Goal: Find specific page/section

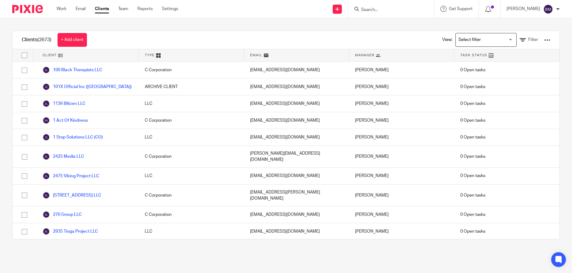
click at [374, 11] on input "Search" at bounding box center [387, 10] width 55 height 6
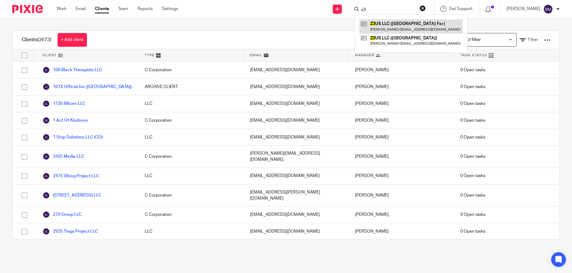
type input "z3"
click at [392, 24] on link at bounding box center [410, 26] width 103 height 14
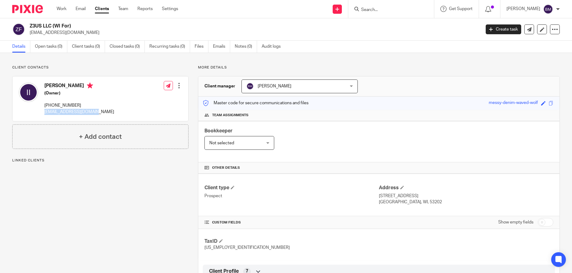
click at [95, 114] on div "Isaac Tate III (Owner) 619-494-6522 iamisaactate@gmail.com Edit contact Create …" at bounding box center [101, 98] width 176 height 45
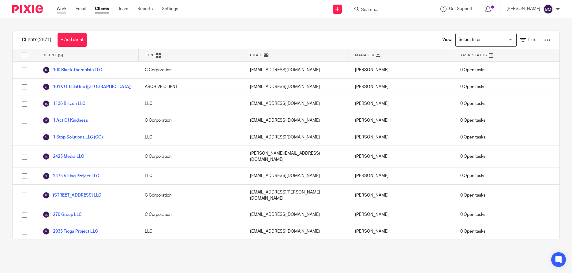
click at [60, 9] on link "Work" at bounding box center [62, 9] width 10 height 6
